Goal: Task Accomplishment & Management: Use online tool/utility

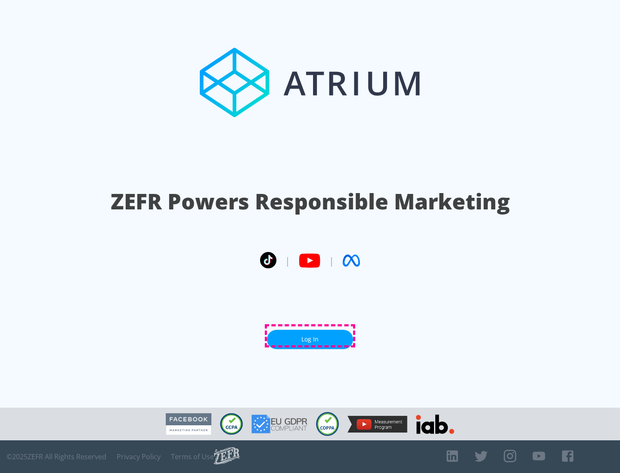
click at [310, 336] on link "Log In" at bounding box center [310, 339] width 86 height 19
